Goal: Entertainment & Leisure: Consume media (video, audio)

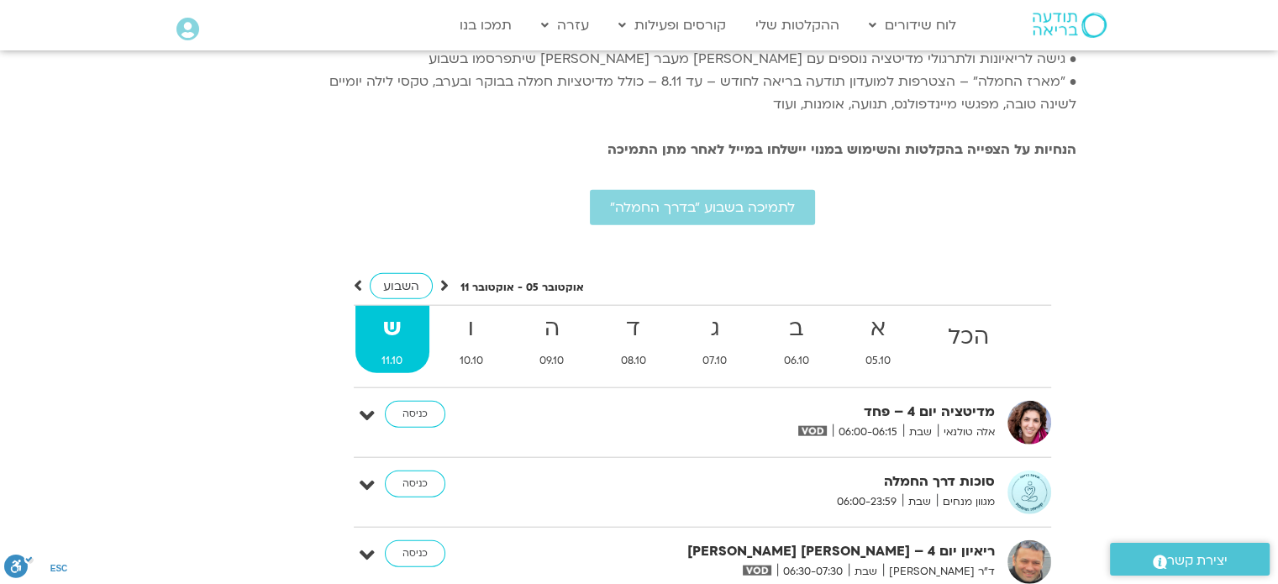
scroll to position [3363, 0]
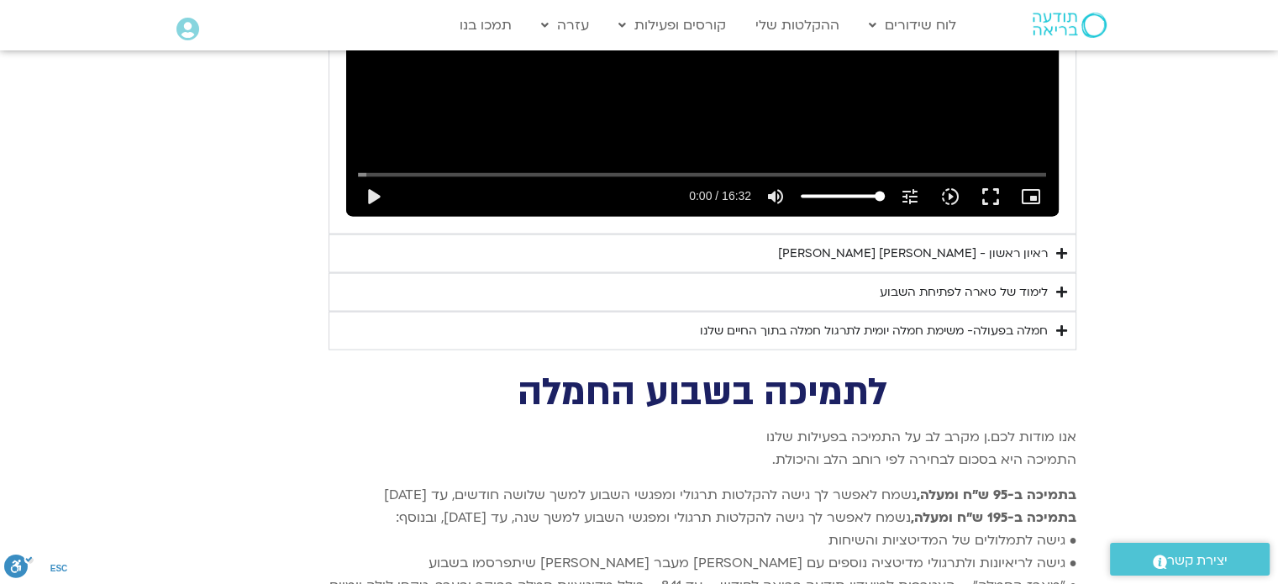
click at [1008, 282] on div "לימוד של טארה לפתיחת השבוע" at bounding box center [964, 292] width 168 height 20
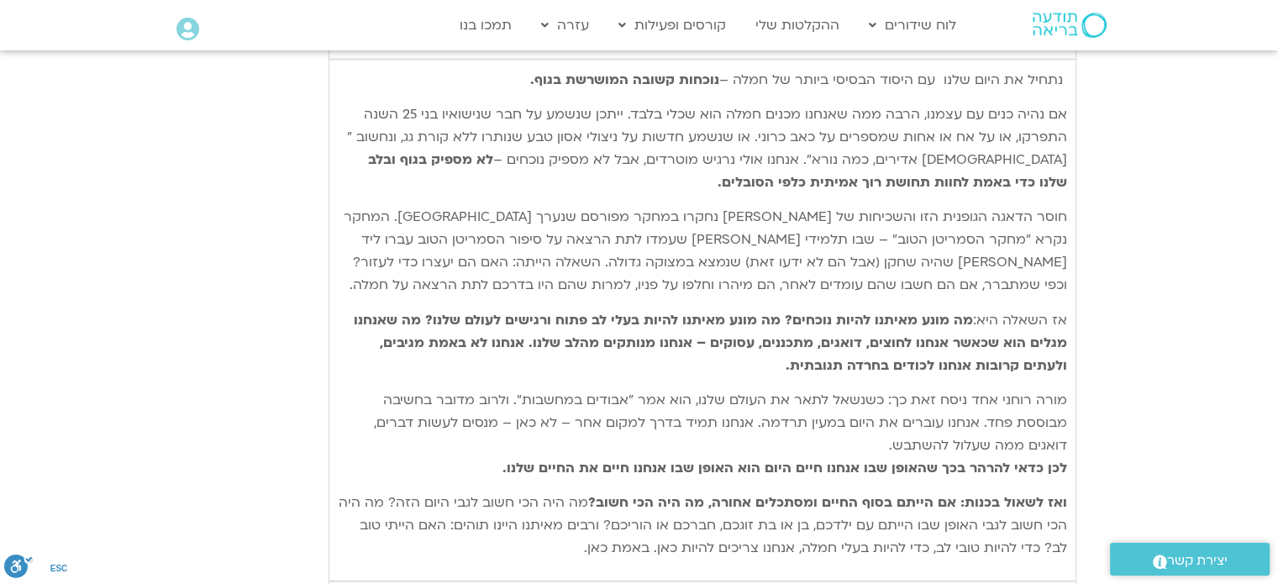
scroll to position [3783, 0]
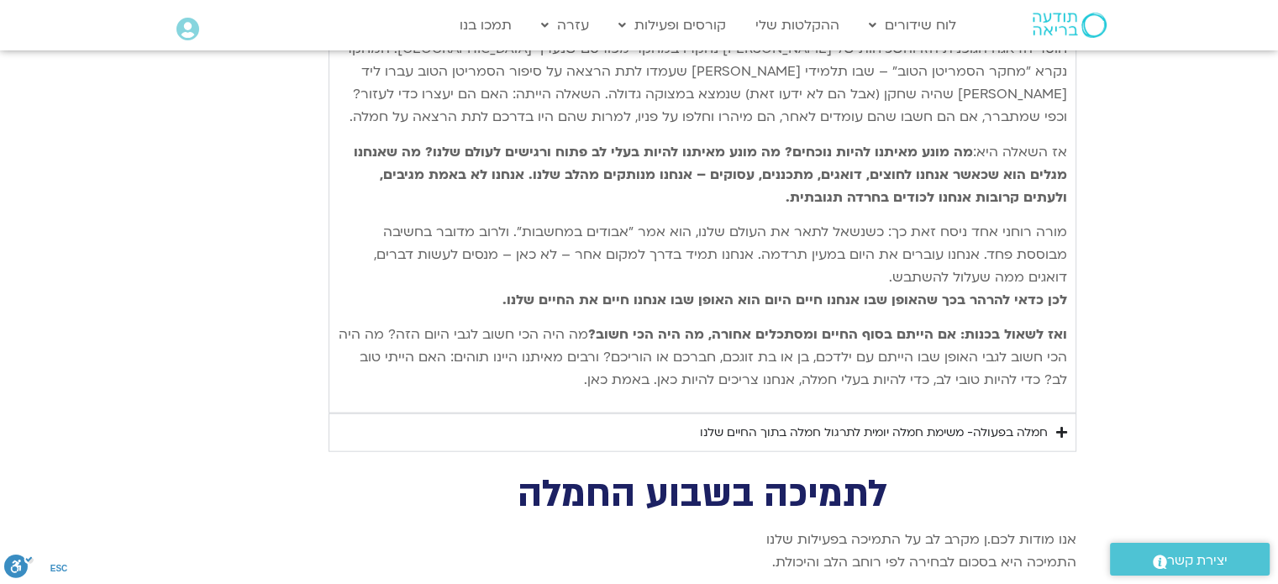
click at [889, 423] on div "חמלה בפעולה- משימת חמלה יומית לתרגול חמלה בתוך החיים שלנו" at bounding box center [874, 433] width 348 height 20
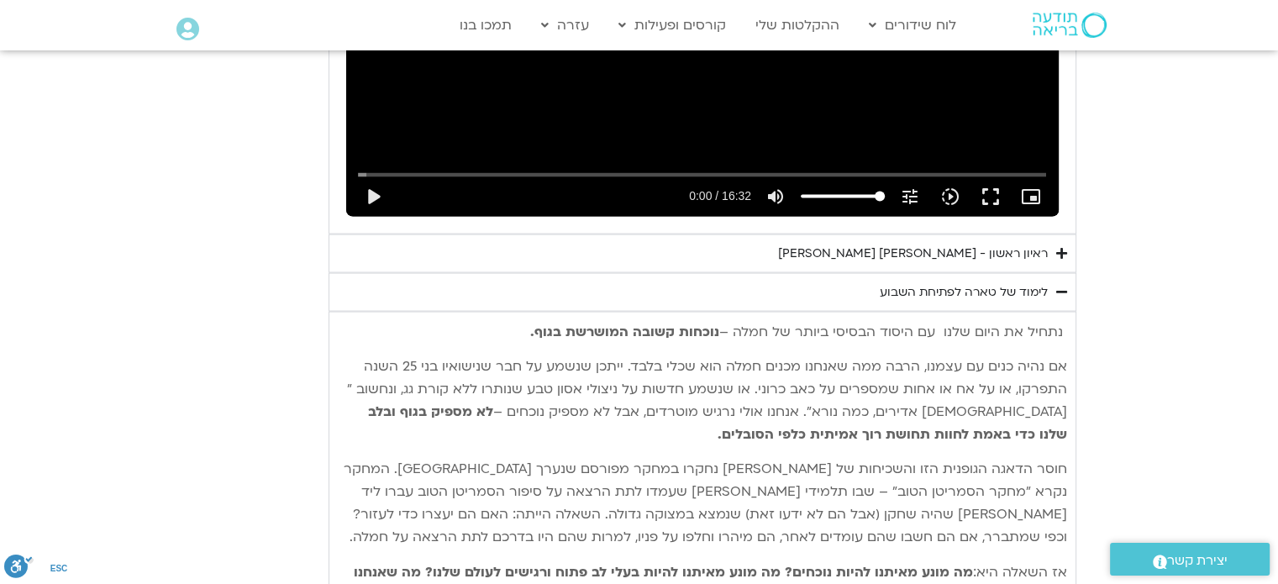
scroll to position [3195, 0]
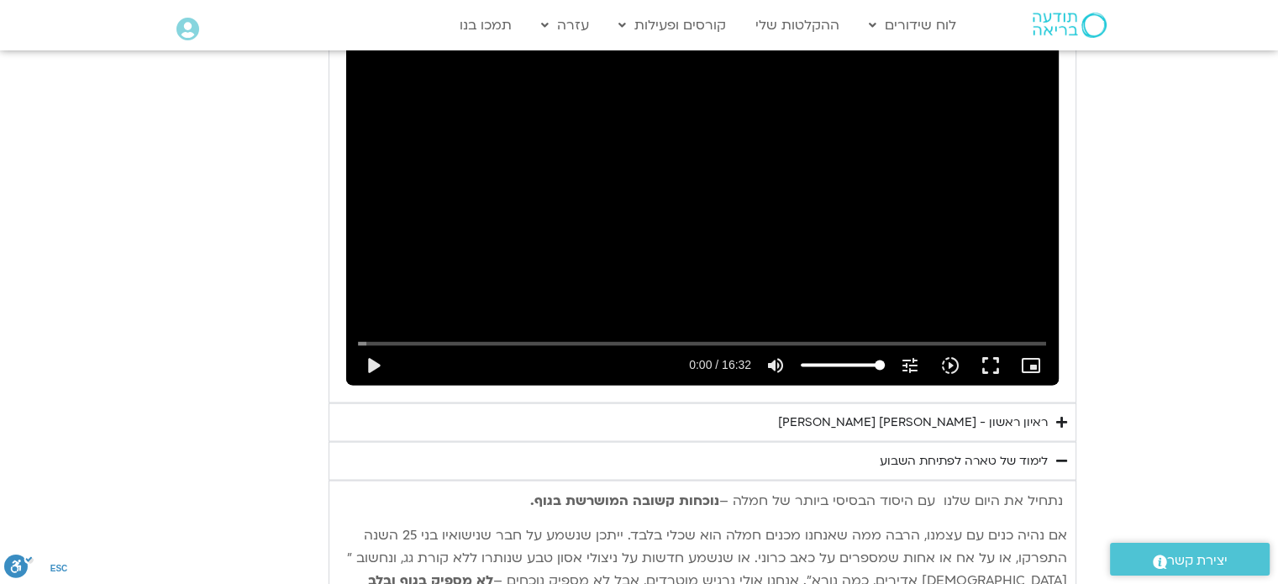
click at [1007, 412] on div "ראיון ראשון - טארה בראך וכריסטין נף" at bounding box center [913, 422] width 270 height 20
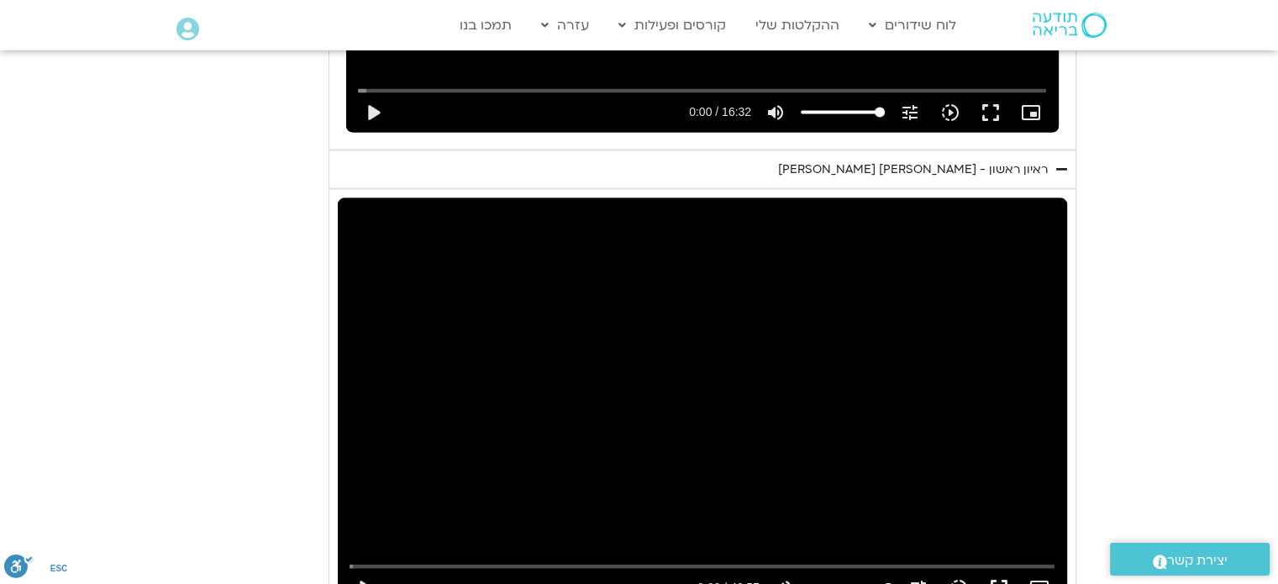
scroll to position [3699, 0]
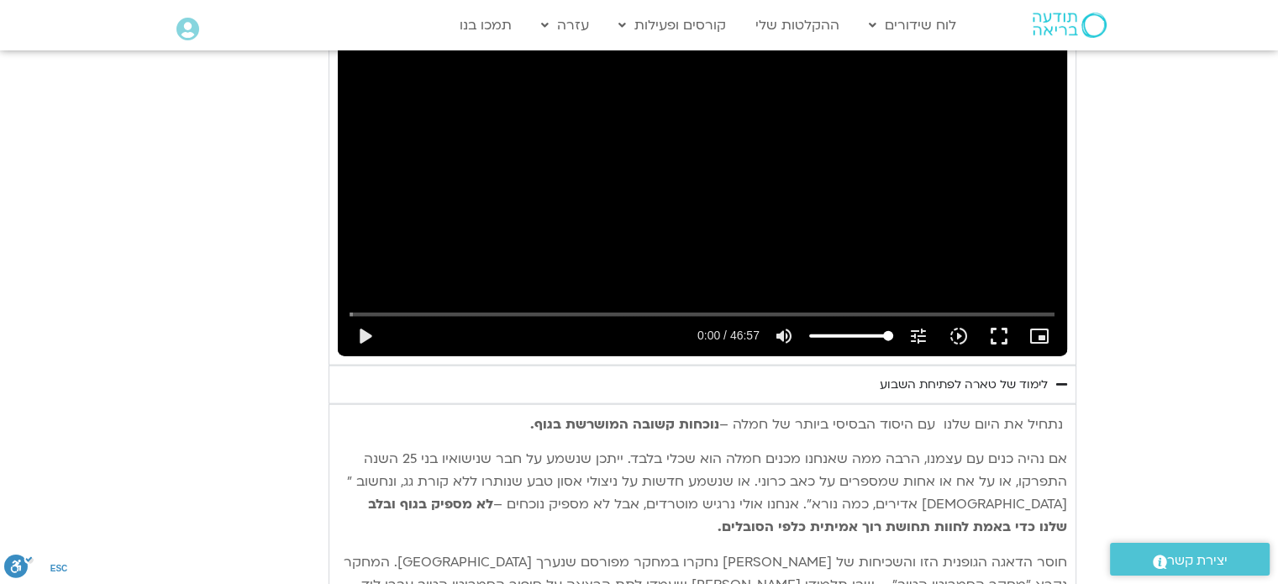
click at [1016, 375] on div "לימוד של טארה לפתיחת השבוע" at bounding box center [964, 385] width 168 height 20
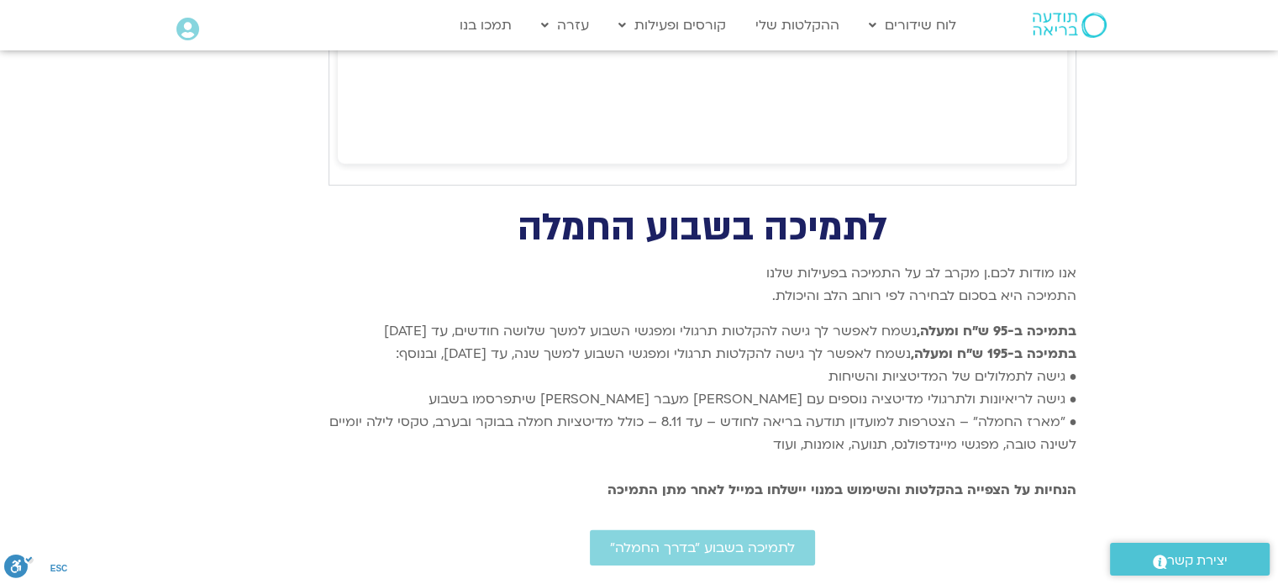
scroll to position [5380, 0]
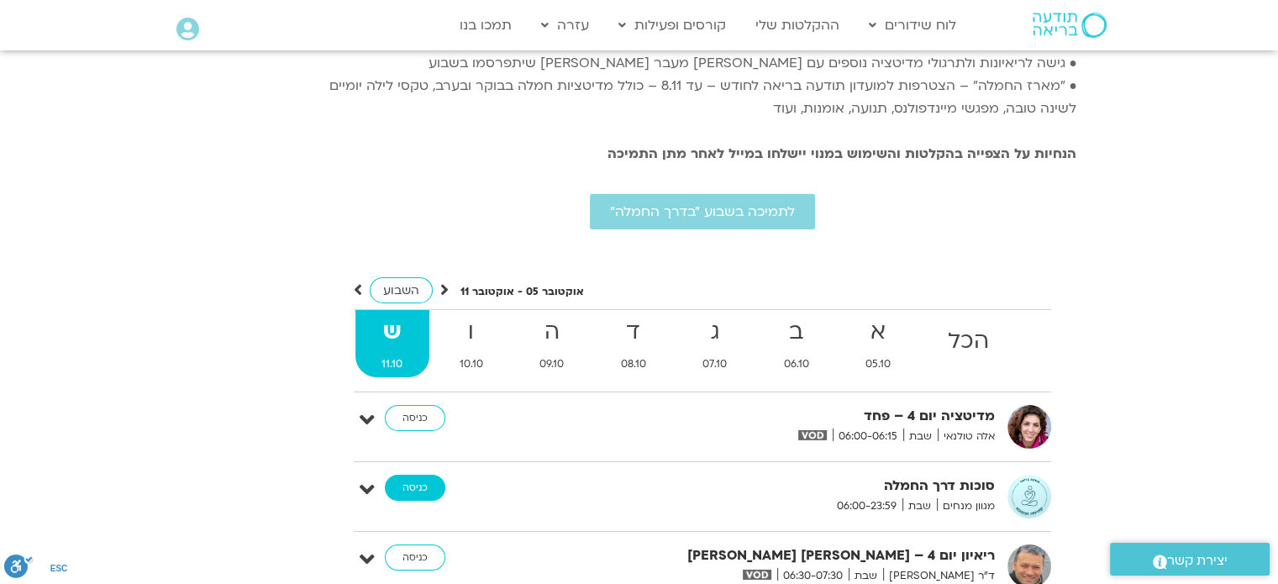
click at [404, 475] on link "כניסה" at bounding box center [415, 488] width 61 height 27
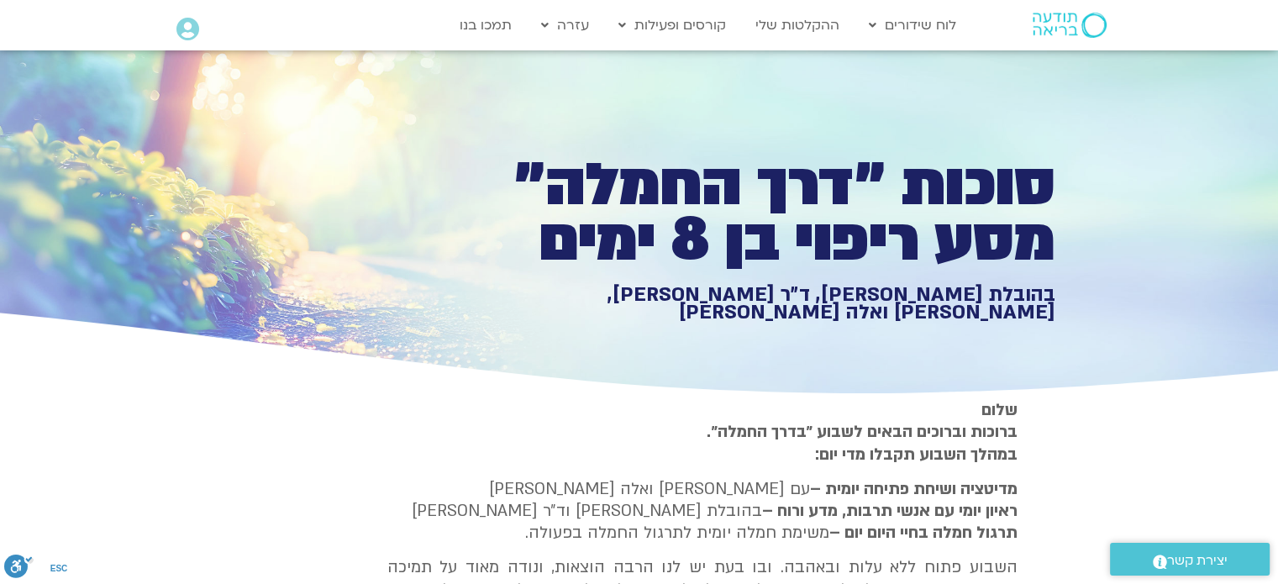
scroll to position [3816, 0]
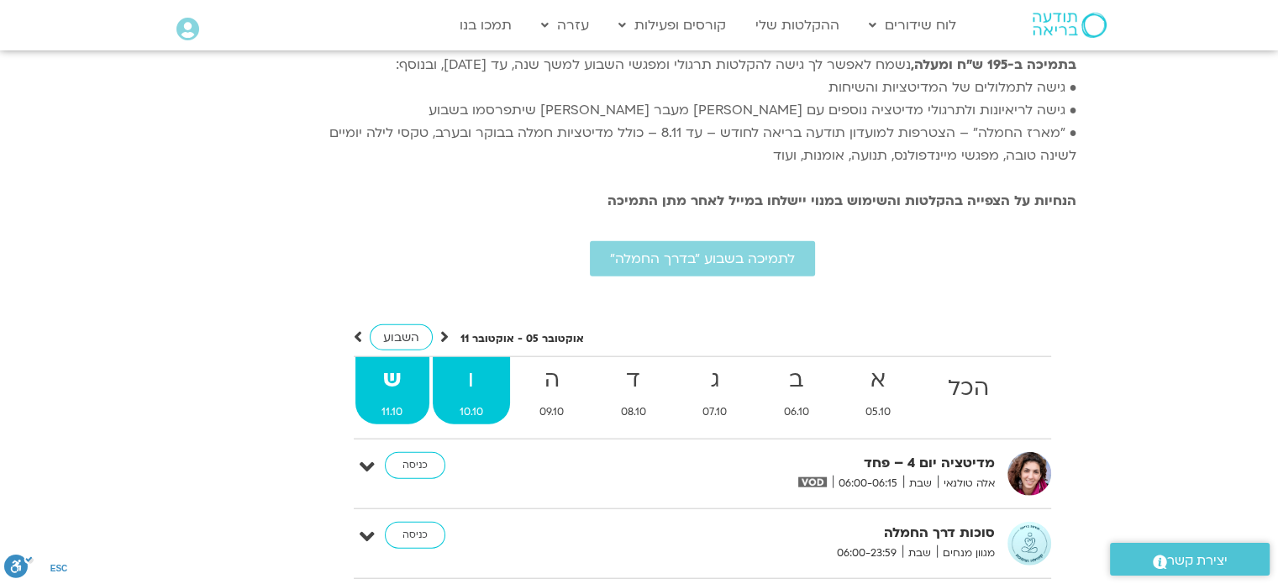
click at [479, 363] on strong "ו" at bounding box center [471, 380] width 77 height 38
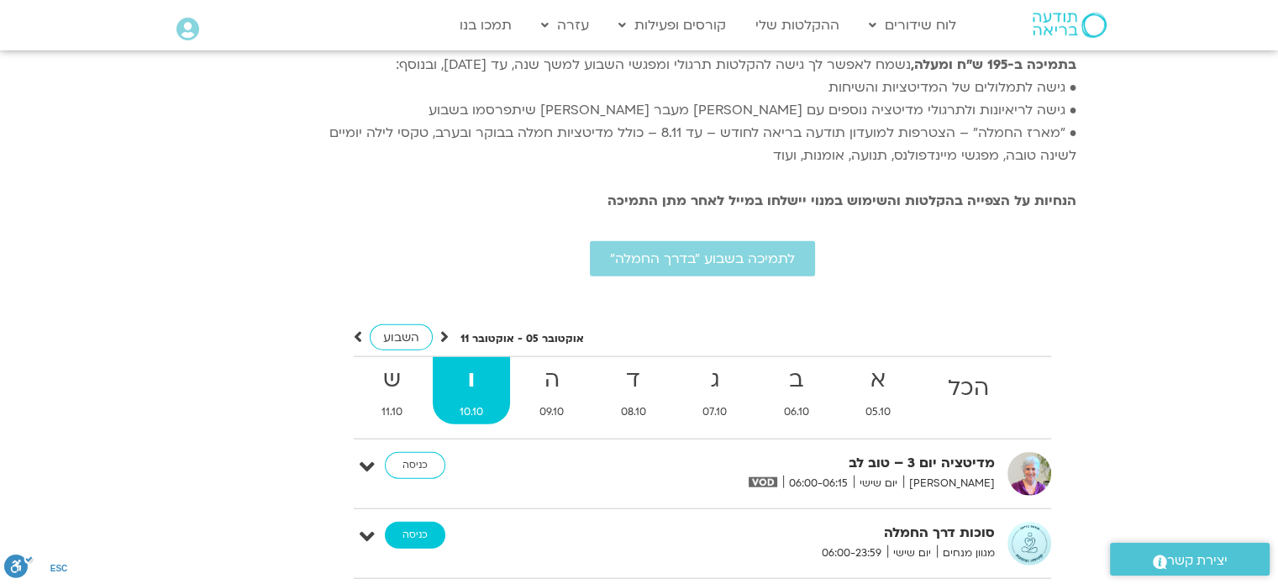
click at [423, 522] on link "כניסה" at bounding box center [415, 535] width 61 height 27
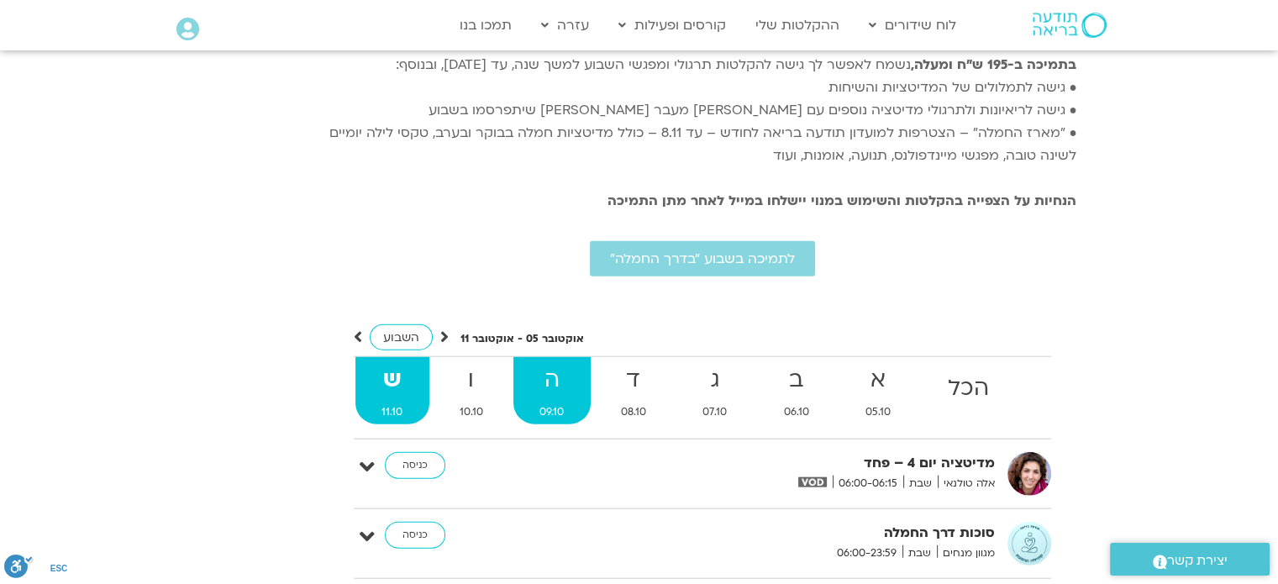
click at [561, 361] on strong "ה" at bounding box center [553, 380] width 78 height 38
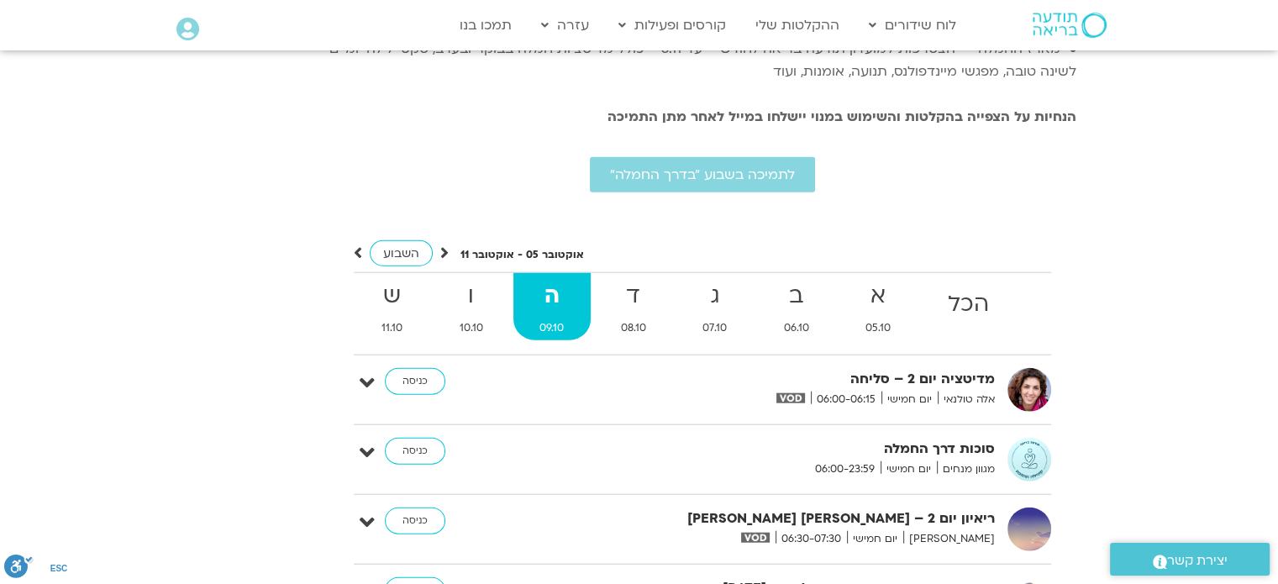
scroll to position [3984, 0]
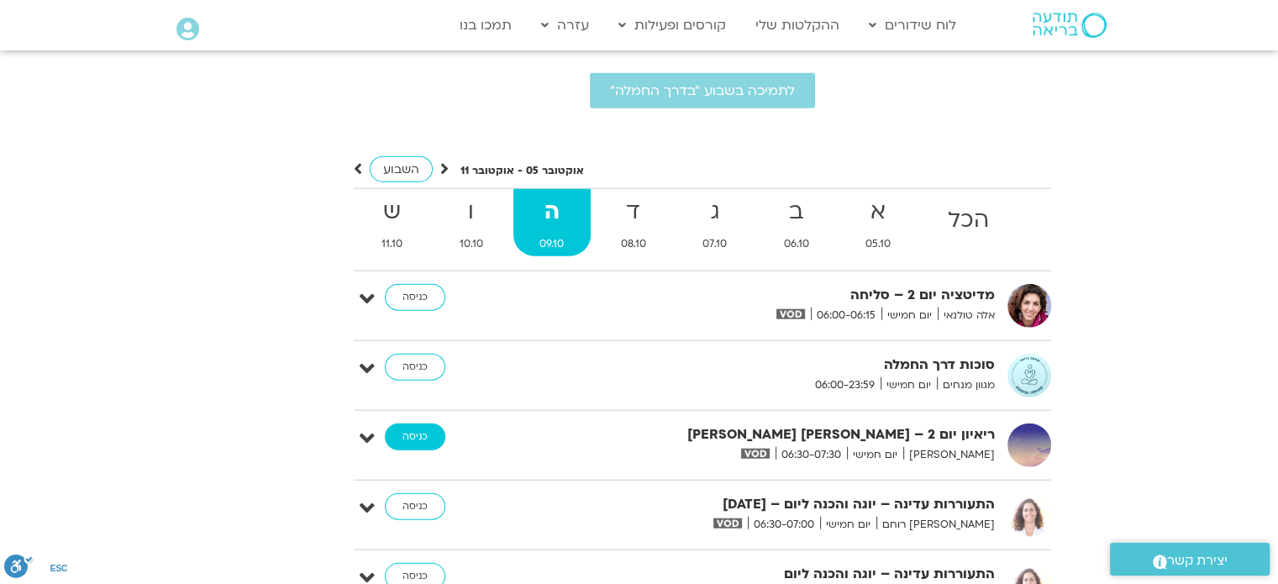
click at [414, 424] on link "כניסה" at bounding box center [415, 437] width 61 height 27
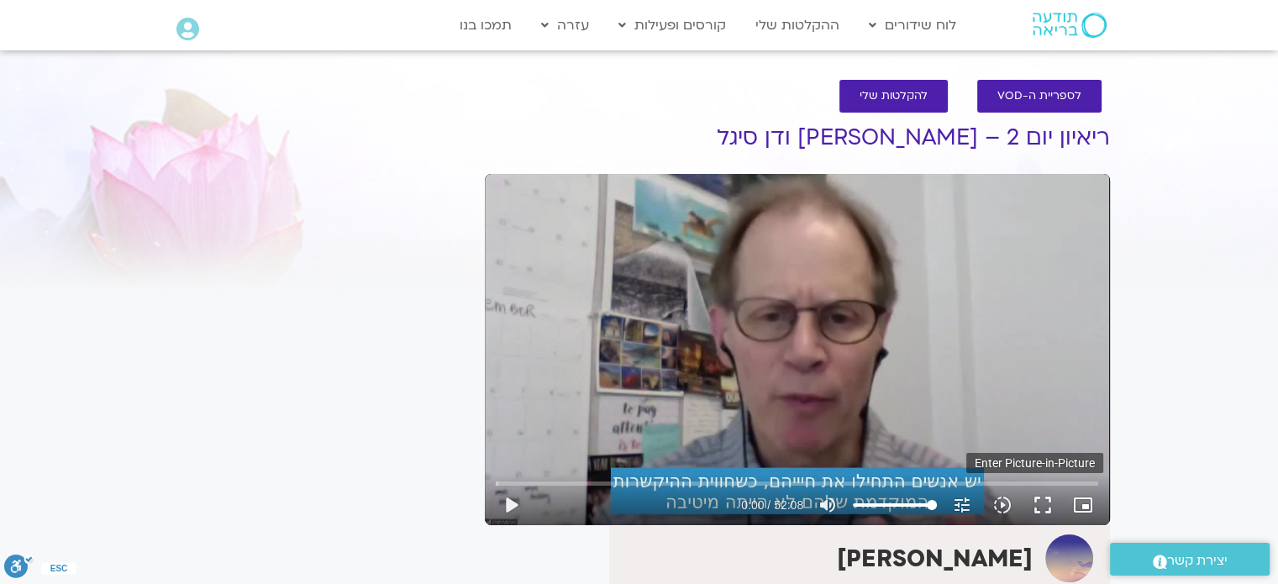
click at [1086, 503] on icon "picture_in_picture_alt" at bounding box center [1083, 505] width 20 height 20
click at [514, 497] on button "play_arrow" at bounding box center [511, 505] width 40 height 40
click at [1043, 502] on button "fullscreen" at bounding box center [1043, 505] width 40 height 40
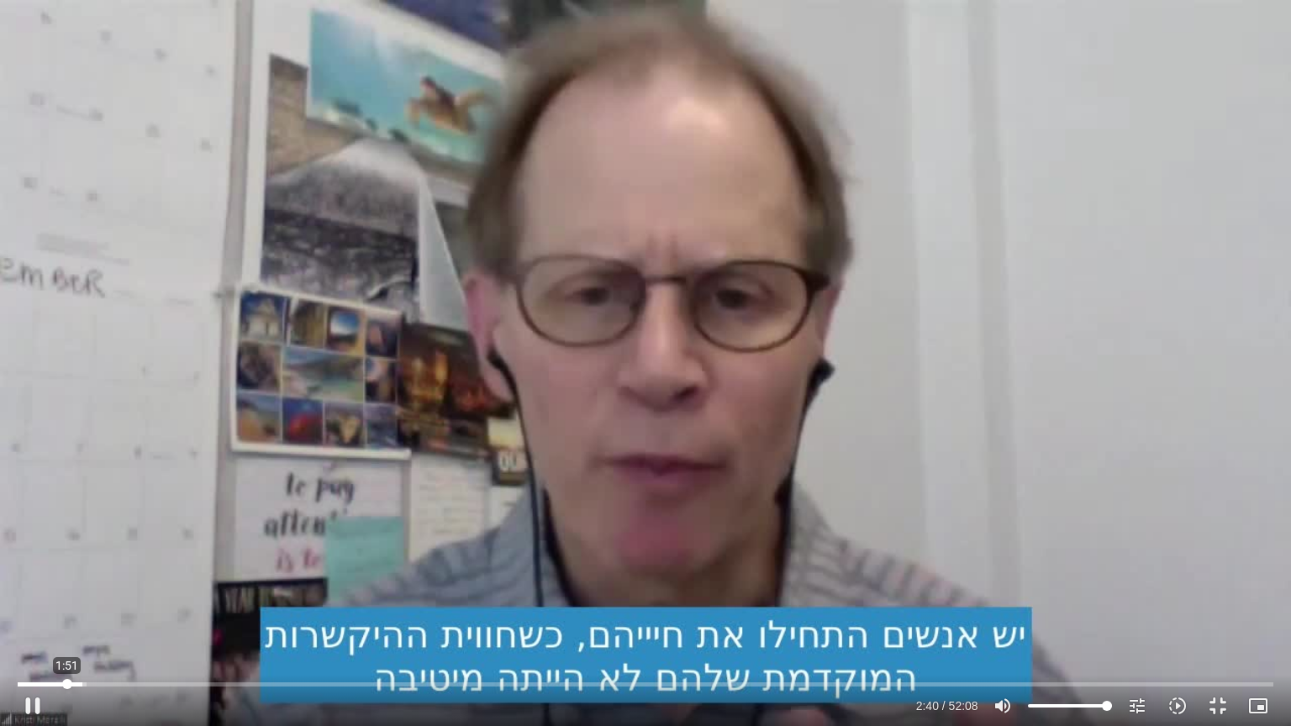
click at [67, 583] on input "Seek" at bounding box center [645, 684] width 1255 height 10
click at [122, 583] on input "Seek" at bounding box center [645, 684] width 1255 height 10
click at [168, 583] on input "Seek" at bounding box center [645, 684] width 1255 height 10
click at [226, 583] on input "Seek" at bounding box center [645, 684] width 1255 height 10
click at [229, 583] on input "Seek" at bounding box center [645, 684] width 1255 height 10
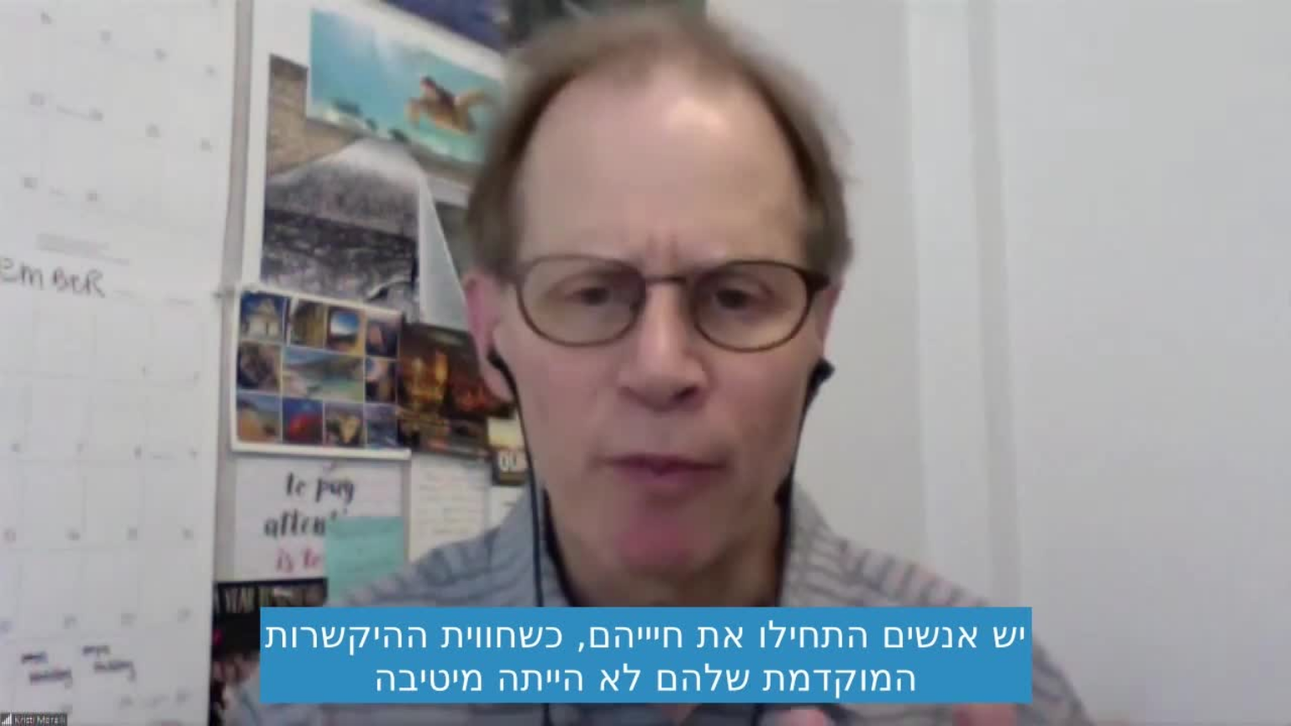
click at [38, 583] on button "pause" at bounding box center [33, 706] width 40 height 40
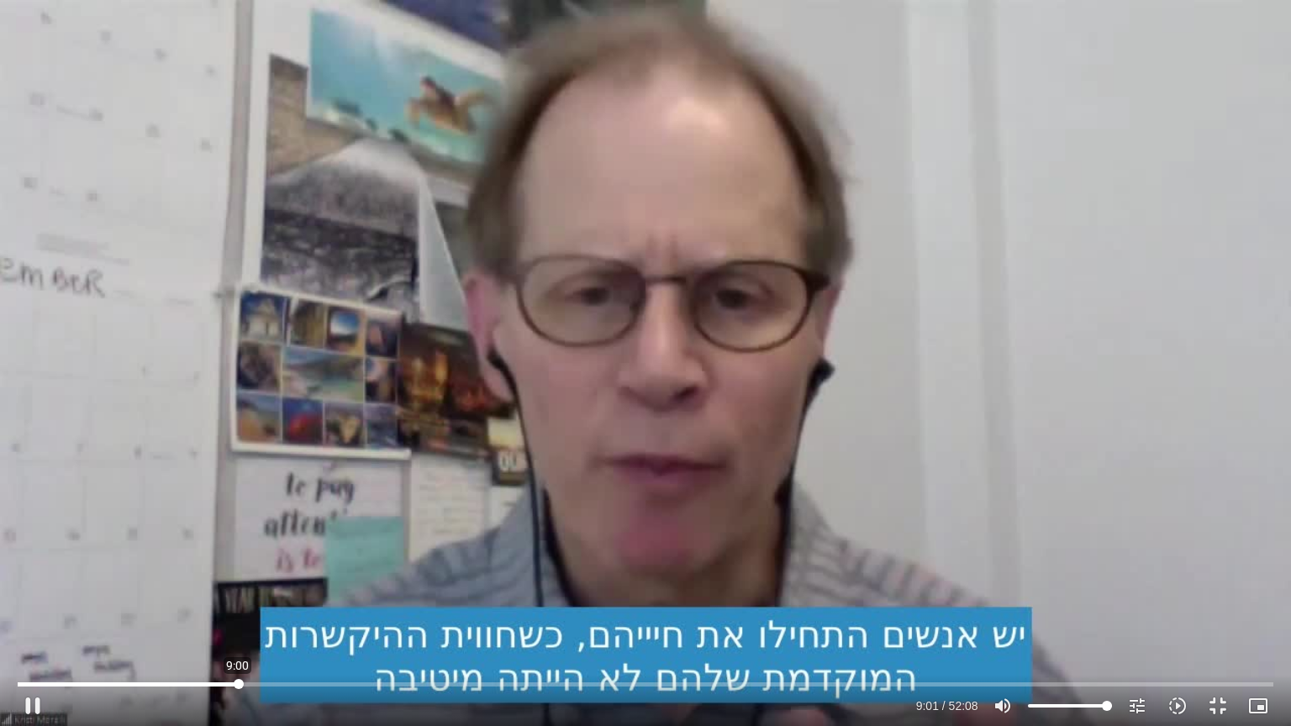
click at [238, 583] on input "Seek" at bounding box center [645, 684] width 1255 height 10
click at [233, 583] on input "Seek" at bounding box center [645, 684] width 1255 height 10
click at [37, 583] on button "pause" at bounding box center [33, 706] width 40 height 40
click at [34, 583] on button "play_arrow" at bounding box center [33, 706] width 40 height 40
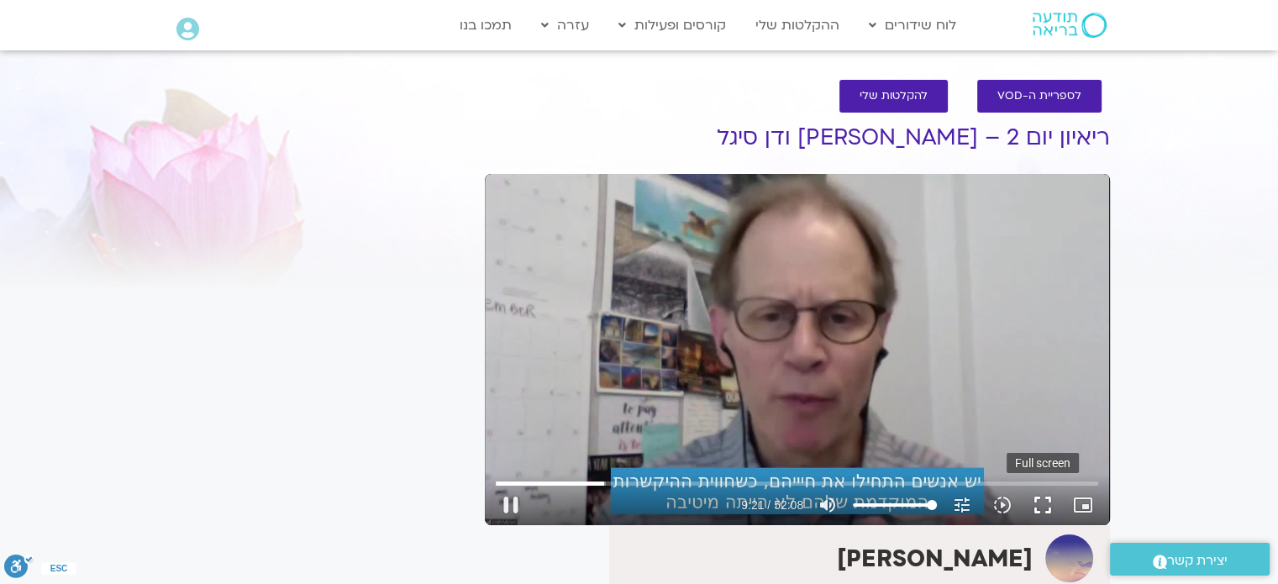
click at [1039, 500] on button "fullscreen" at bounding box center [1043, 505] width 40 height 40
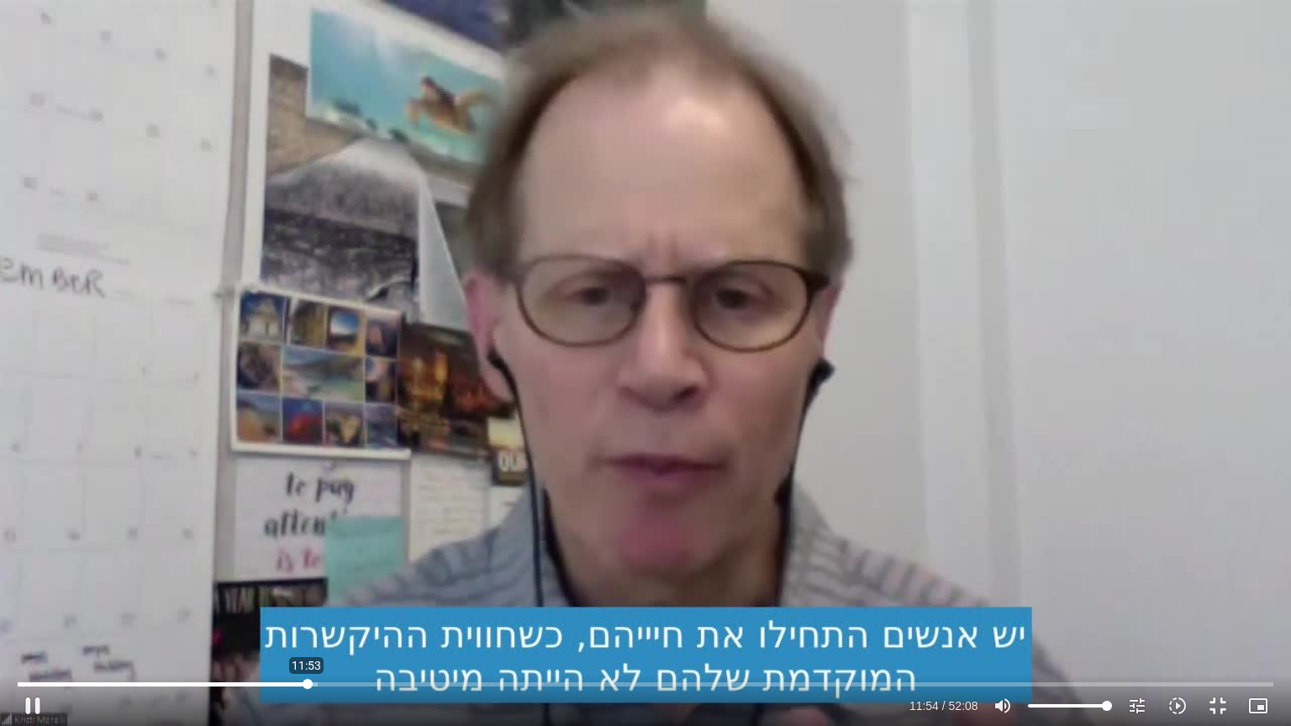
click at [307, 583] on input "Seek" at bounding box center [645, 684] width 1255 height 10
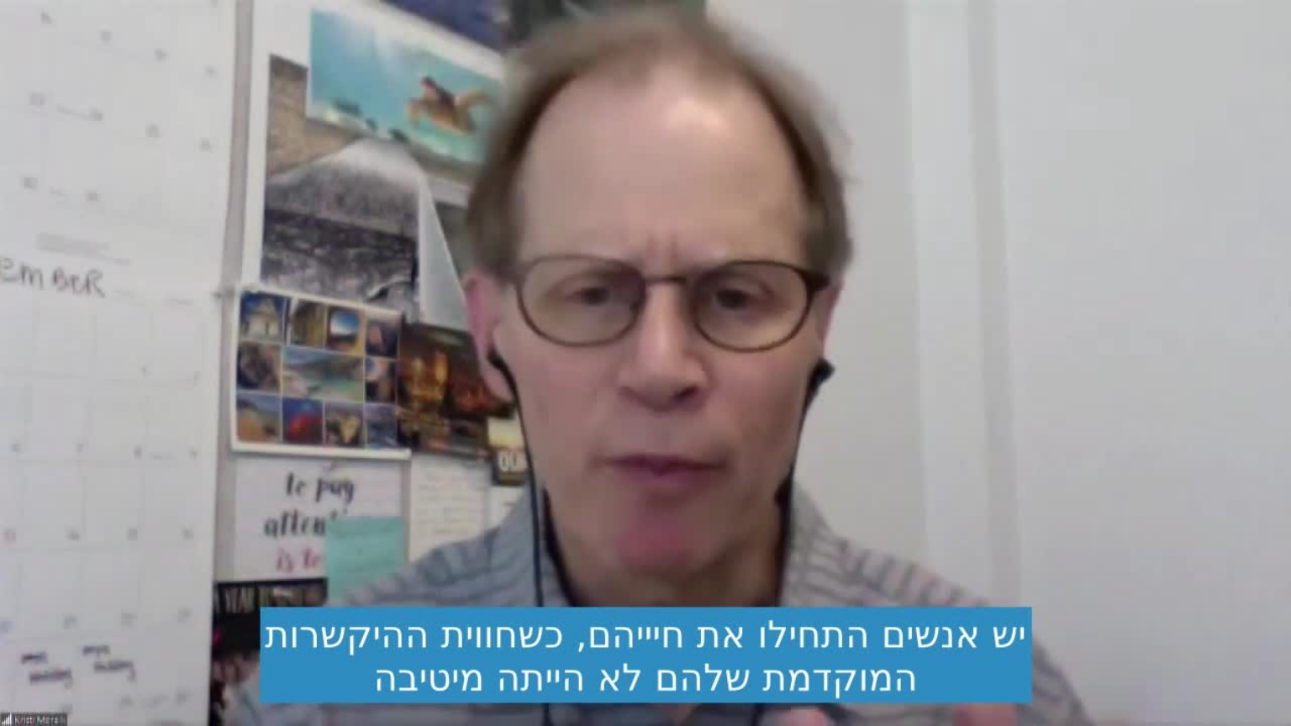
click at [36, 583] on button "pause" at bounding box center [33, 706] width 40 height 40
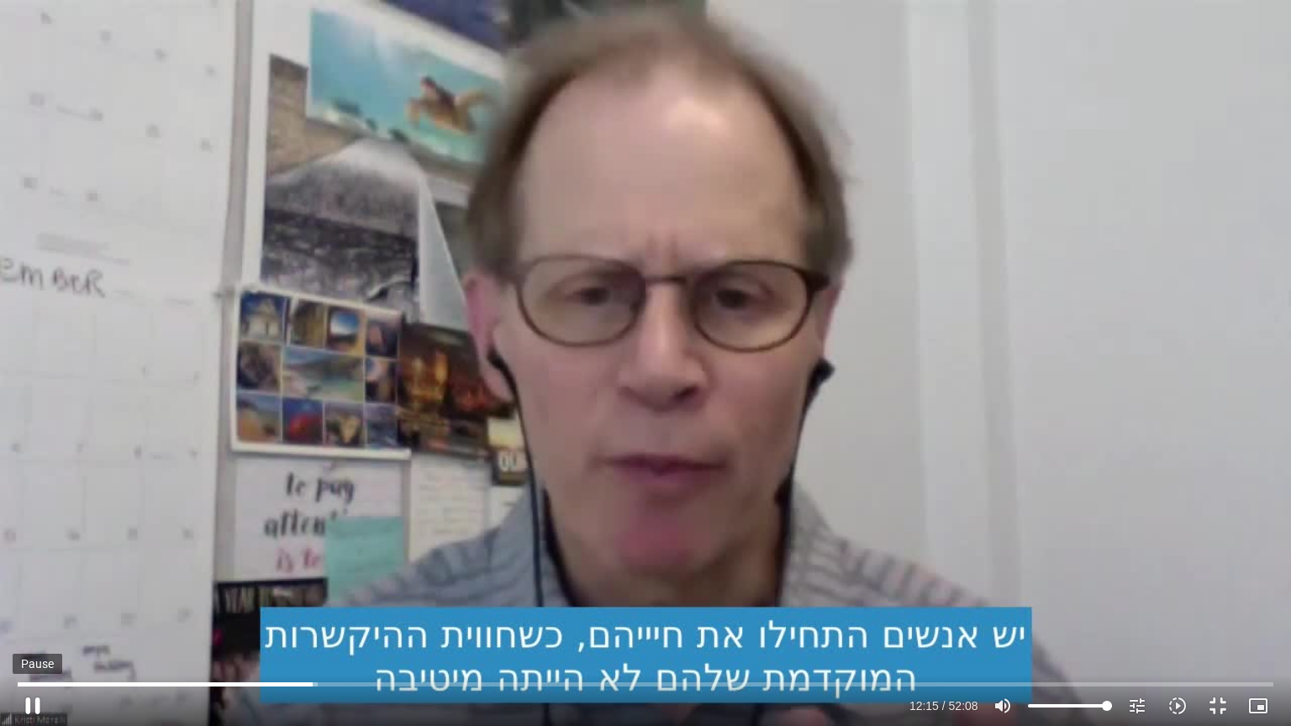
click at [30, 583] on button "pause" at bounding box center [33, 706] width 40 height 40
click at [30, 583] on button "play_arrow" at bounding box center [33, 706] width 40 height 40
click at [33, 583] on button "pause" at bounding box center [33, 706] width 40 height 40
type input "1309.325993"
